Goal: Task Accomplishment & Management: Use online tool/utility

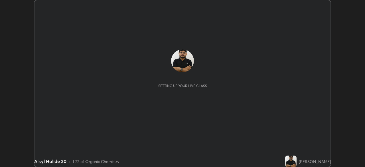
scroll to position [167, 365]
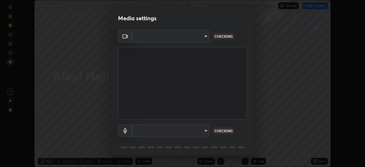
type input "26ea4645ce1167a88714ccf2a1c7b245e82c900ba769eb6e2bf526cec6792837"
click at [202, 129] on body "Erase all Alkyl Halide 20 Recording WAS SCHEDULED TO START AT 8:00 AM Settings …" at bounding box center [182, 83] width 365 height 167
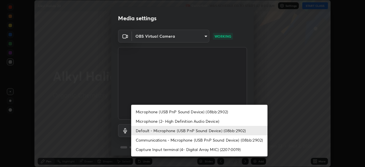
click at [192, 122] on li "Microphone (2- High Definition Audio Device)" at bounding box center [199, 120] width 136 height 9
type input "ef8aa637f57fc0333f9784769bf965df92e4fb51816de824fd7a6962ab809f6c"
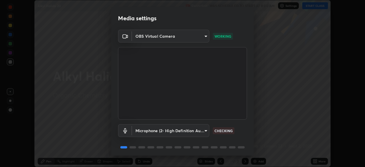
scroll to position [20, 0]
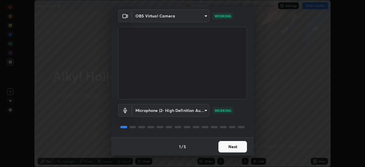
click at [236, 147] on button "Next" at bounding box center [232, 146] width 28 height 11
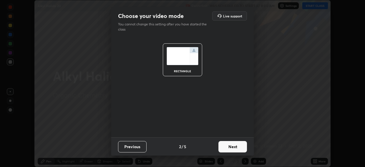
click at [236, 147] on button "Next" at bounding box center [232, 146] width 28 height 11
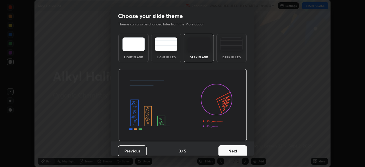
click at [240, 149] on button "Next" at bounding box center [232, 150] width 28 height 11
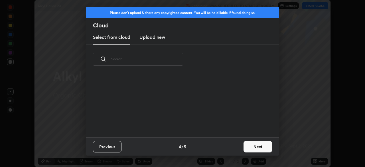
click at [255, 147] on button "Next" at bounding box center [257, 146] width 28 height 11
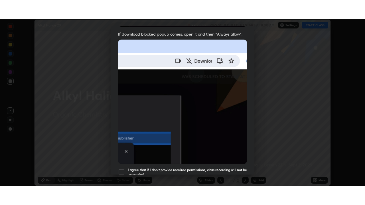
scroll to position [136, 0]
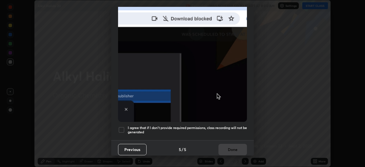
click at [232, 125] on h5 "I agree that if I don't provide required permissions, class recording will not …" at bounding box center [187, 129] width 119 height 9
click at [234, 148] on button "Done" at bounding box center [232, 149] width 28 height 11
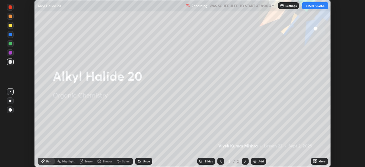
click at [323, 5] on button "START CLASS" at bounding box center [315, 5] width 26 height 7
click at [316, 162] on icon at bounding box center [315, 161] width 1 height 1
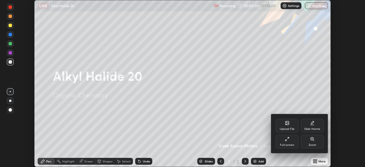
click at [285, 141] on icon at bounding box center [287, 138] width 5 height 5
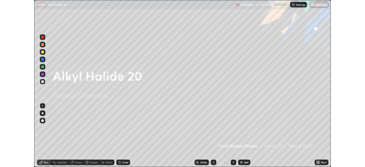
scroll to position [205, 365]
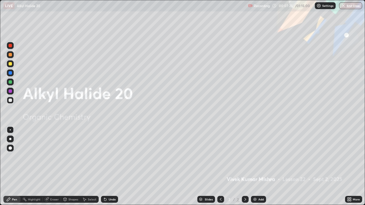
click at [253, 166] on div "Add" at bounding box center [258, 199] width 15 height 7
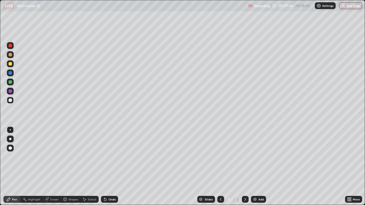
click at [351, 166] on icon at bounding box center [349, 198] width 1 height 1
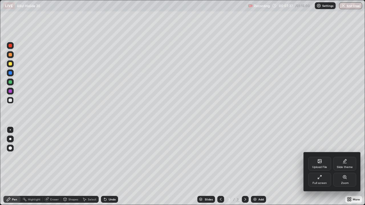
click at [345, 165] on div "Slide theme" at bounding box center [344, 164] width 23 height 14
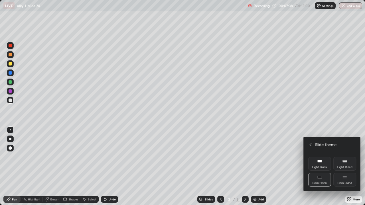
click at [342, 166] on div "Dark Ruled" at bounding box center [344, 183] width 15 height 3
click at [310, 144] on icon at bounding box center [310, 144] width 5 height 5
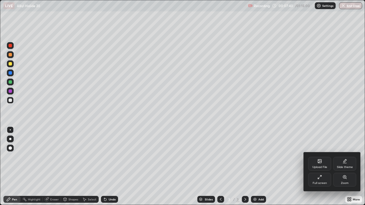
click at [282, 166] on div at bounding box center [182, 102] width 365 height 205
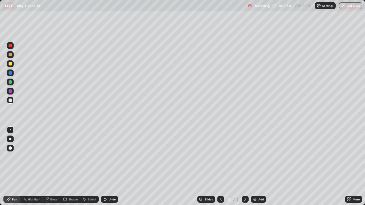
click at [219, 166] on icon at bounding box center [220, 199] width 5 height 5
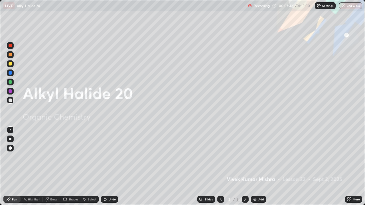
click at [257, 166] on div "Add" at bounding box center [258, 199] width 15 height 7
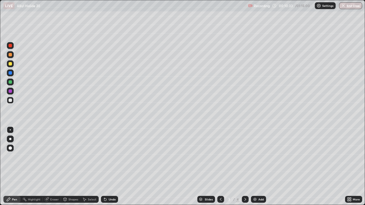
click at [89, 166] on div "Select" at bounding box center [92, 199] width 9 height 3
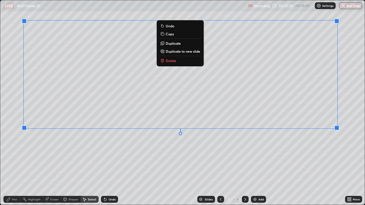
click at [311, 163] on div "0 ° Undo Copy Duplicate Duplicate to new slide Delete" at bounding box center [182, 102] width 364 height 205
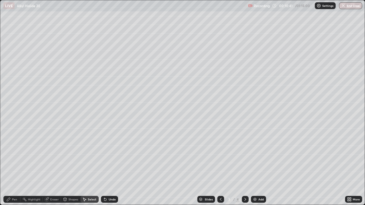
click at [15, 166] on div "Pen" at bounding box center [14, 199] width 5 height 3
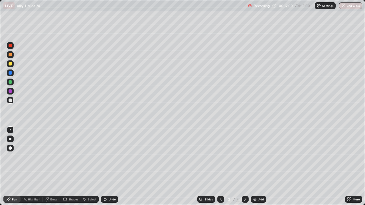
click at [9, 47] on div at bounding box center [10, 45] width 3 height 3
click at [8, 54] on div at bounding box center [10, 54] width 7 height 7
click at [256, 166] on img at bounding box center [254, 199] width 5 height 5
click at [220, 166] on icon at bounding box center [221, 199] width 2 height 3
click at [247, 166] on div at bounding box center [245, 199] width 7 height 7
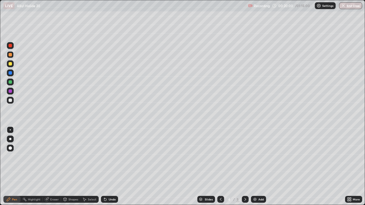
click at [112, 166] on div "Undo" at bounding box center [109, 199] width 17 height 7
click at [10, 46] on div at bounding box center [10, 45] width 3 height 3
click at [10, 89] on div at bounding box center [10, 91] width 7 height 7
click at [255, 166] on img at bounding box center [254, 199] width 5 height 5
click at [10, 82] on div at bounding box center [10, 81] width 3 height 3
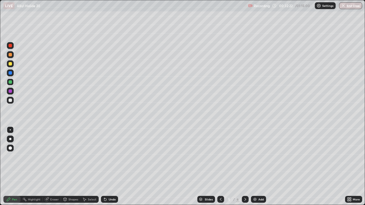
click at [110, 166] on div "Undo" at bounding box center [112, 199] width 7 height 3
click at [89, 166] on div "Select" at bounding box center [92, 199] width 9 height 3
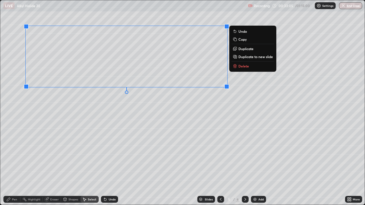
click at [159, 126] on div "0 ° Undo Copy Duplicate Duplicate to new slide Delete" at bounding box center [182, 102] width 364 height 205
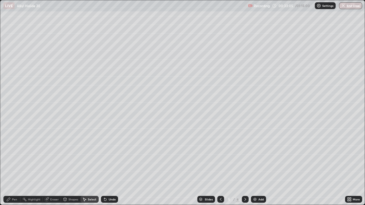
click at [11, 166] on div "Pen" at bounding box center [11, 199] width 17 height 7
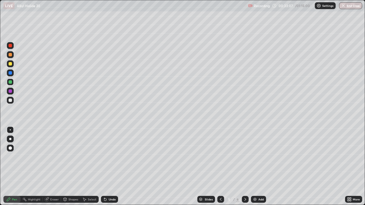
click at [11, 100] on div at bounding box center [10, 100] width 3 height 3
click at [257, 166] on div "Add" at bounding box center [258, 199] width 15 height 7
click at [108, 166] on div "Undo" at bounding box center [109, 199] width 17 height 7
click at [8, 82] on div at bounding box center [10, 82] width 7 height 7
click at [258, 166] on div "Add" at bounding box center [260, 199] width 5 height 3
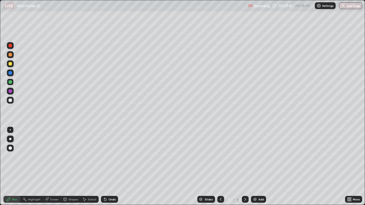
click at [11, 46] on div at bounding box center [10, 45] width 3 height 3
click at [104, 166] on icon at bounding box center [104, 198] width 1 height 1
click at [109, 166] on div "Undo" at bounding box center [112, 199] width 7 height 3
click at [111, 166] on div "Undo" at bounding box center [112, 199] width 7 height 3
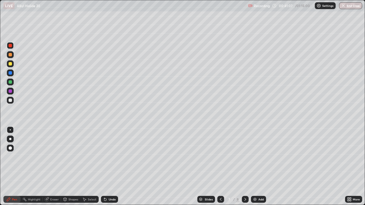
click at [109, 166] on div "Undo" at bounding box center [112, 199] width 7 height 3
click at [107, 166] on div "Undo" at bounding box center [109, 199] width 17 height 7
click at [89, 166] on div "Select" at bounding box center [92, 199] width 9 height 3
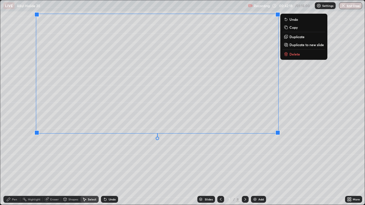
click at [265, 165] on div "0 ° Undo Copy Duplicate Duplicate to new slide Delete" at bounding box center [182, 102] width 364 height 205
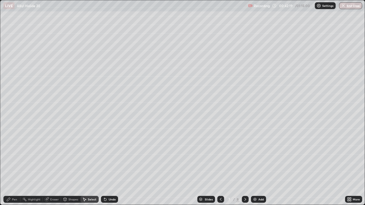
click at [9, 166] on icon at bounding box center [8, 199] width 3 height 3
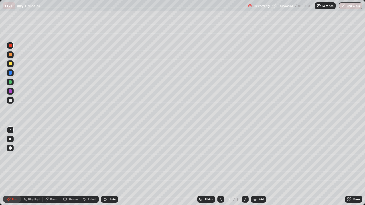
click at [89, 166] on div "Select" at bounding box center [92, 199] width 9 height 3
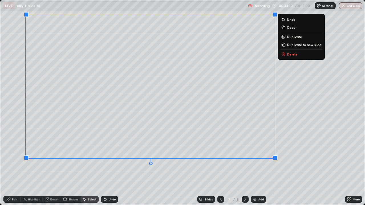
click at [257, 166] on div "0 ° Undo Copy Duplicate Duplicate to new slide Delete" at bounding box center [182, 102] width 364 height 205
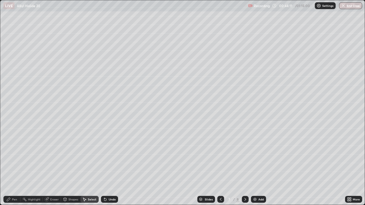
click at [14, 166] on div "Pen" at bounding box center [14, 199] width 5 height 3
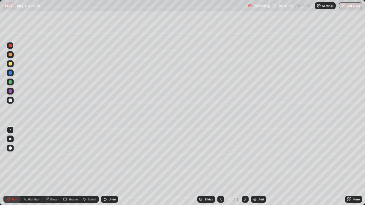
click at [261, 166] on div "Add" at bounding box center [260, 199] width 5 height 3
click at [10, 54] on div at bounding box center [10, 54] width 3 height 3
click at [10, 64] on div at bounding box center [10, 63] width 3 height 3
click at [89, 166] on div "Select" at bounding box center [89, 199] width 18 height 7
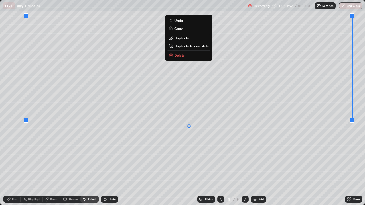
click at [300, 166] on div "0 ° Undo Copy Duplicate Duplicate to new slide Delete" at bounding box center [182, 102] width 364 height 205
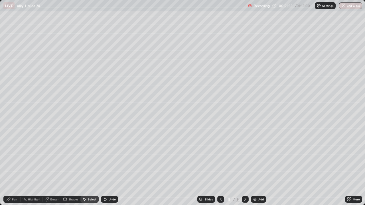
click at [11, 166] on div "Pen" at bounding box center [11, 199] width 17 height 7
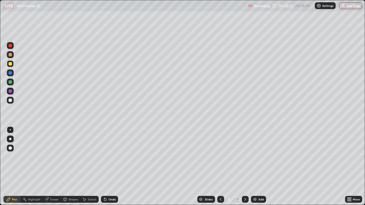
click at [10, 100] on div at bounding box center [10, 100] width 3 height 3
click at [262, 166] on div "Add" at bounding box center [258, 199] width 15 height 7
click at [220, 166] on icon at bounding box center [220, 199] width 5 height 5
click at [244, 166] on div at bounding box center [245, 199] width 7 height 7
click at [219, 166] on icon at bounding box center [220, 199] width 2 height 3
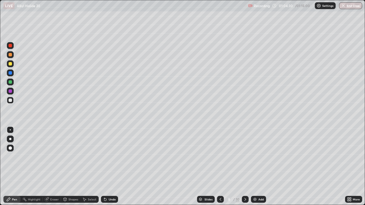
click at [244, 166] on icon at bounding box center [245, 199] width 5 height 5
click at [220, 166] on icon at bounding box center [220, 199] width 5 height 5
click at [258, 166] on div "Add" at bounding box center [260, 199] width 5 height 3
click at [217, 166] on div at bounding box center [220, 199] width 7 height 7
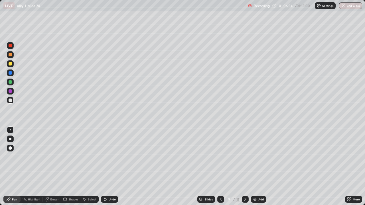
click at [244, 166] on icon at bounding box center [245, 199] width 5 height 5
click at [110, 166] on div "Undo" at bounding box center [112, 199] width 7 height 3
click at [111, 166] on div "Undo" at bounding box center [112, 199] width 7 height 3
click at [112, 166] on div "Undo" at bounding box center [109, 199] width 17 height 7
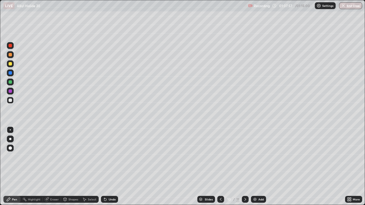
click at [111, 166] on div "Undo" at bounding box center [109, 199] width 17 height 7
click at [52, 166] on div "Eraser" at bounding box center [54, 199] width 9 height 3
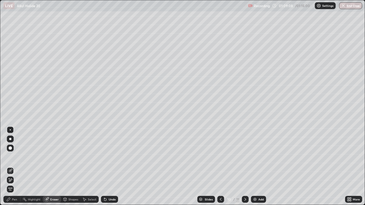
click at [11, 166] on div "Pen" at bounding box center [11, 199] width 17 height 7
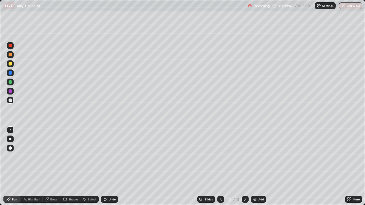
click at [9, 92] on div at bounding box center [10, 91] width 7 height 7
click at [92, 166] on div "Select" at bounding box center [89, 199] width 18 height 7
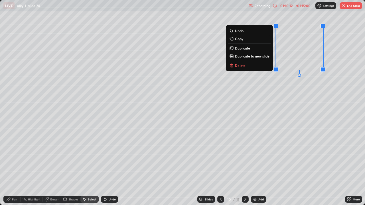
click at [241, 67] on p "Delete" at bounding box center [240, 65] width 11 height 5
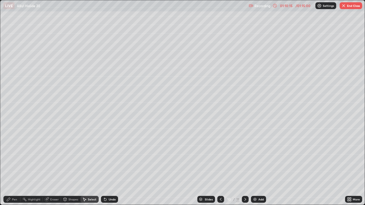
click at [15, 166] on div "Pen" at bounding box center [14, 199] width 5 height 3
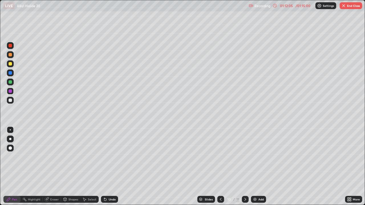
click at [12, 100] on div at bounding box center [10, 100] width 7 height 7
click at [220, 166] on icon at bounding box center [220, 199] width 5 height 5
click at [219, 166] on div at bounding box center [220, 199] width 7 height 11
click at [244, 166] on icon at bounding box center [245, 199] width 5 height 5
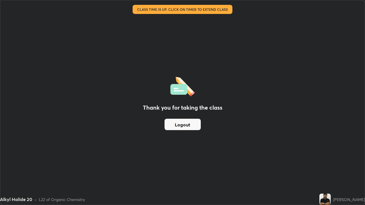
click at [110, 115] on div "Thank you for taking the class Logout" at bounding box center [182, 102] width 364 height 205
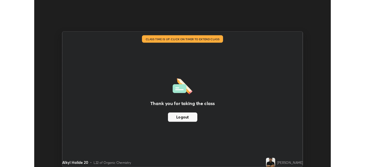
scroll to position [28316, 28118]
